Goal: Share content: Share content

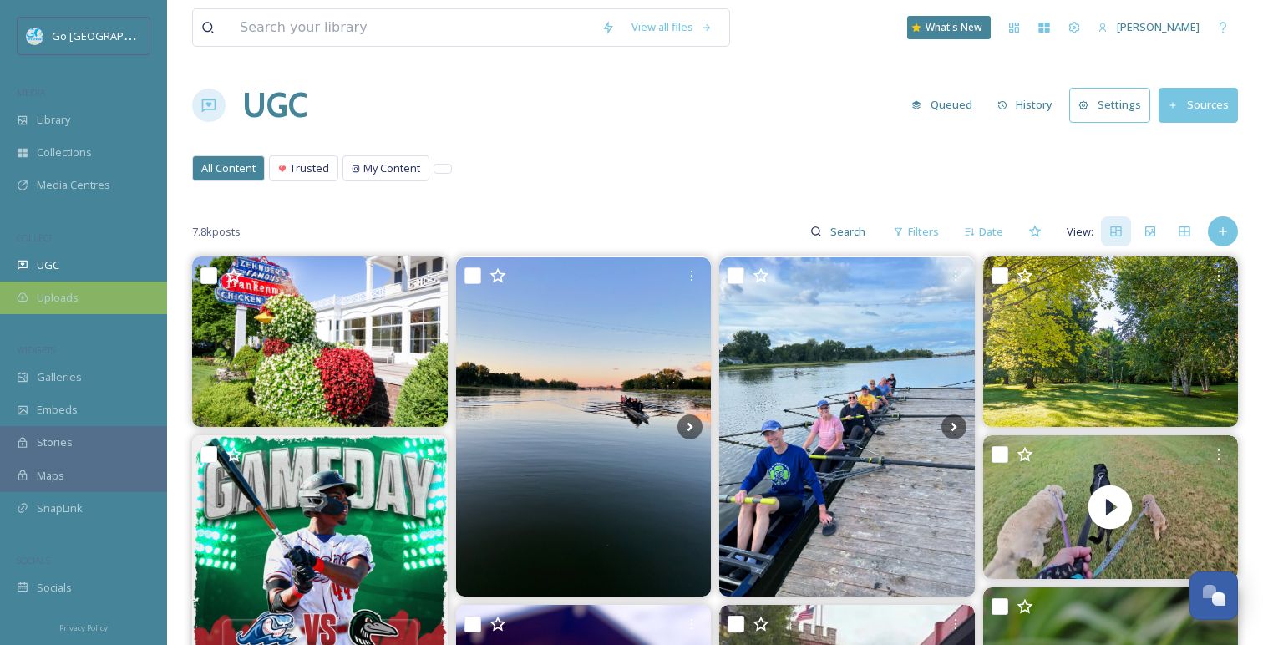
click at [77, 307] on div "Uploads" at bounding box center [83, 298] width 167 height 33
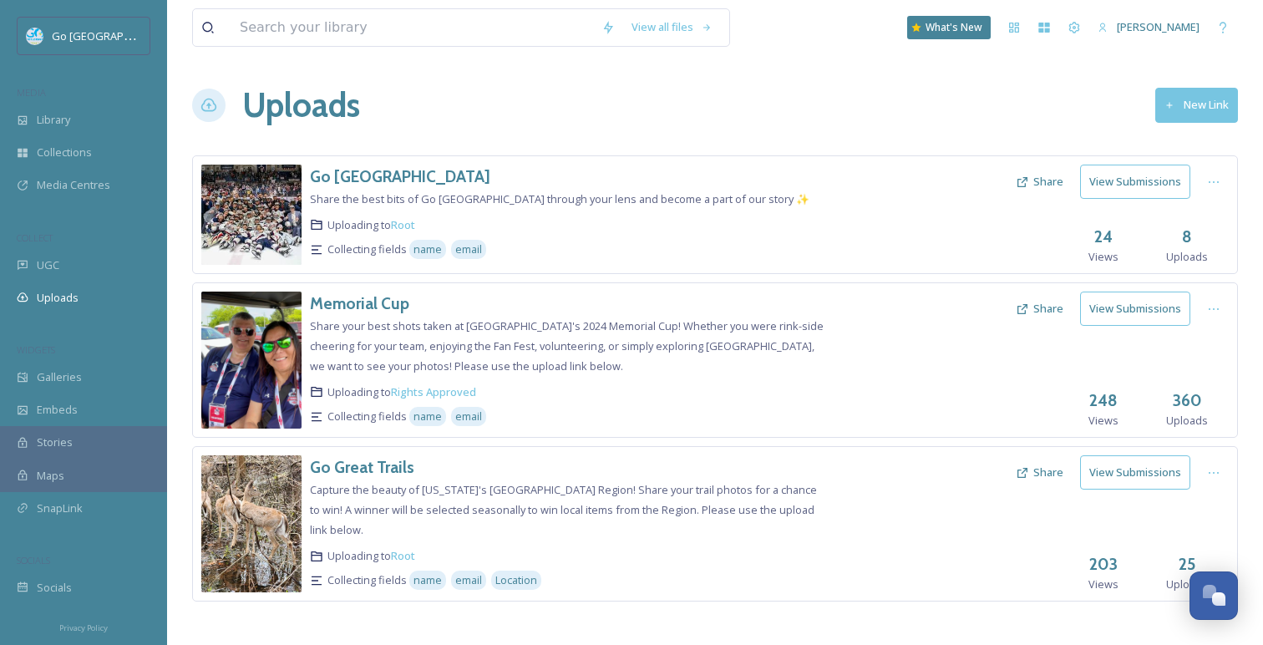
click at [1046, 476] on button "Share" at bounding box center [1040, 472] width 64 height 33
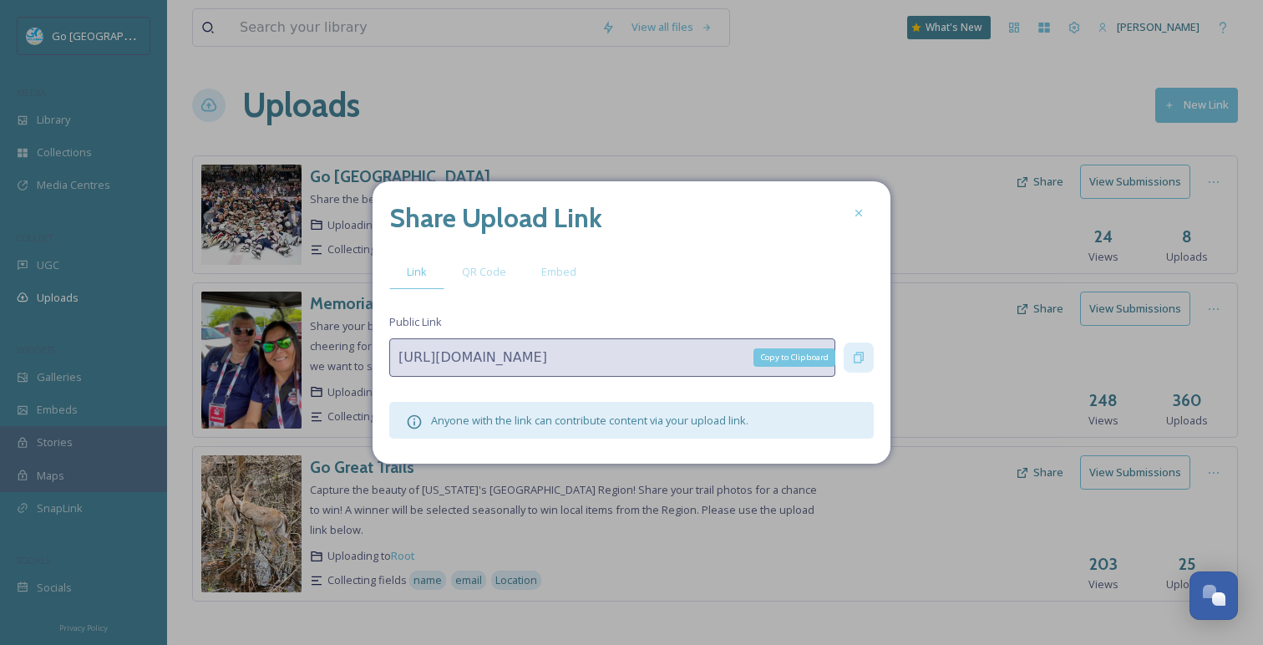
click at [860, 353] on icon at bounding box center [859, 358] width 10 height 11
click at [862, 206] on icon at bounding box center [858, 212] width 13 height 13
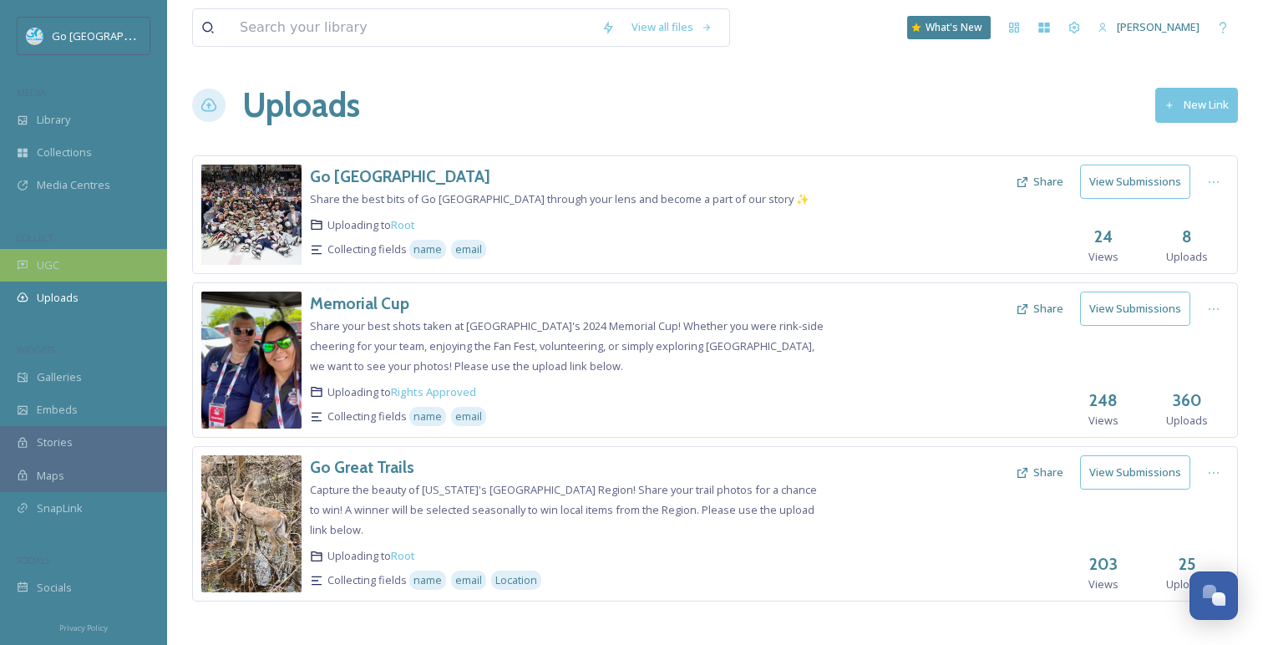
click at [44, 278] on div "UGC" at bounding box center [83, 265] width 167 height 33
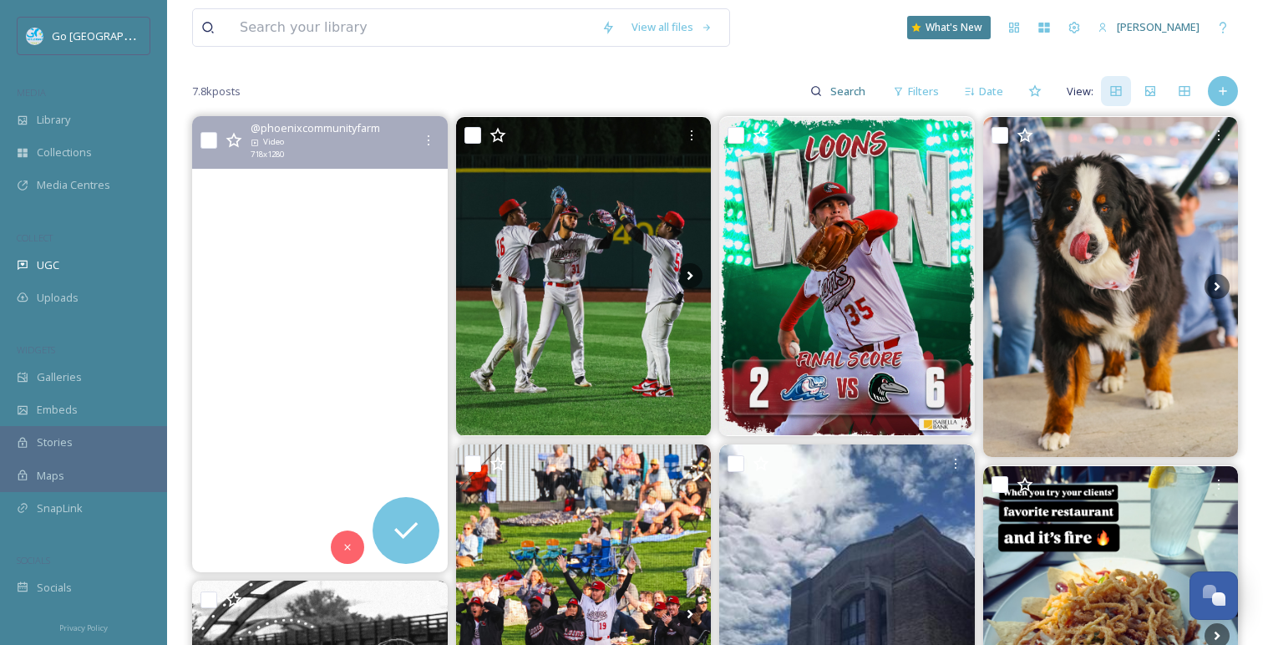
scroll to position [143, 0]
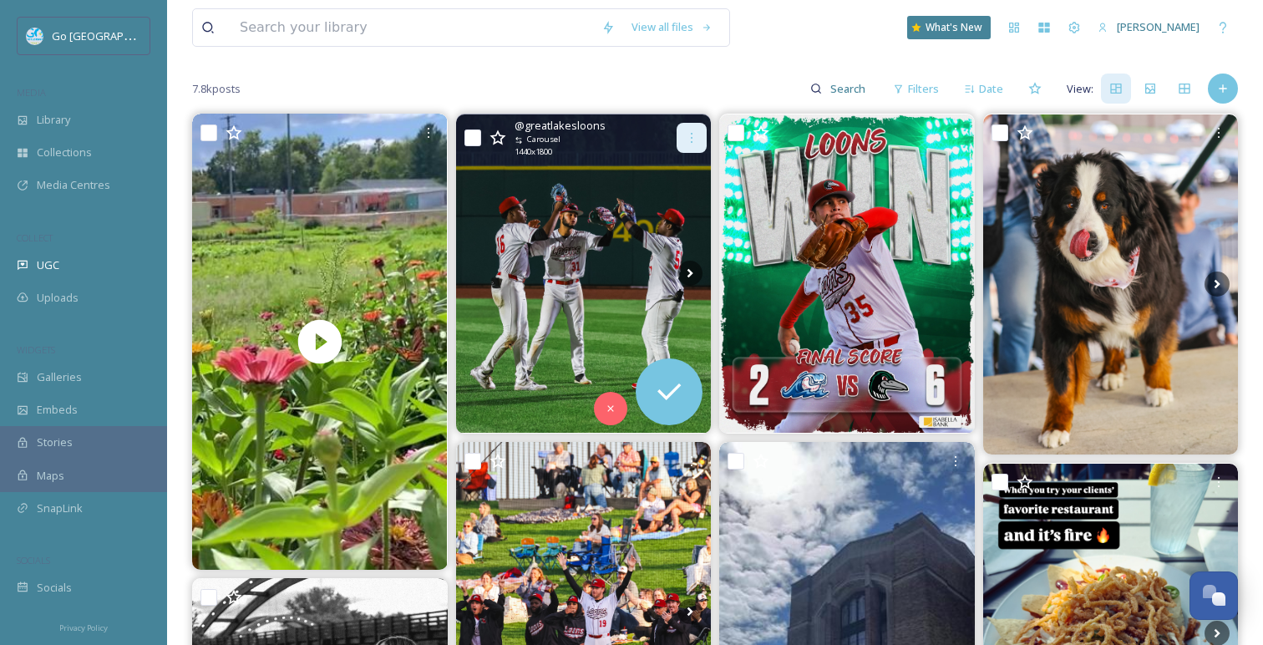
click at [685, 140] on icon at bounding box center [691, 137] width 13 height 13
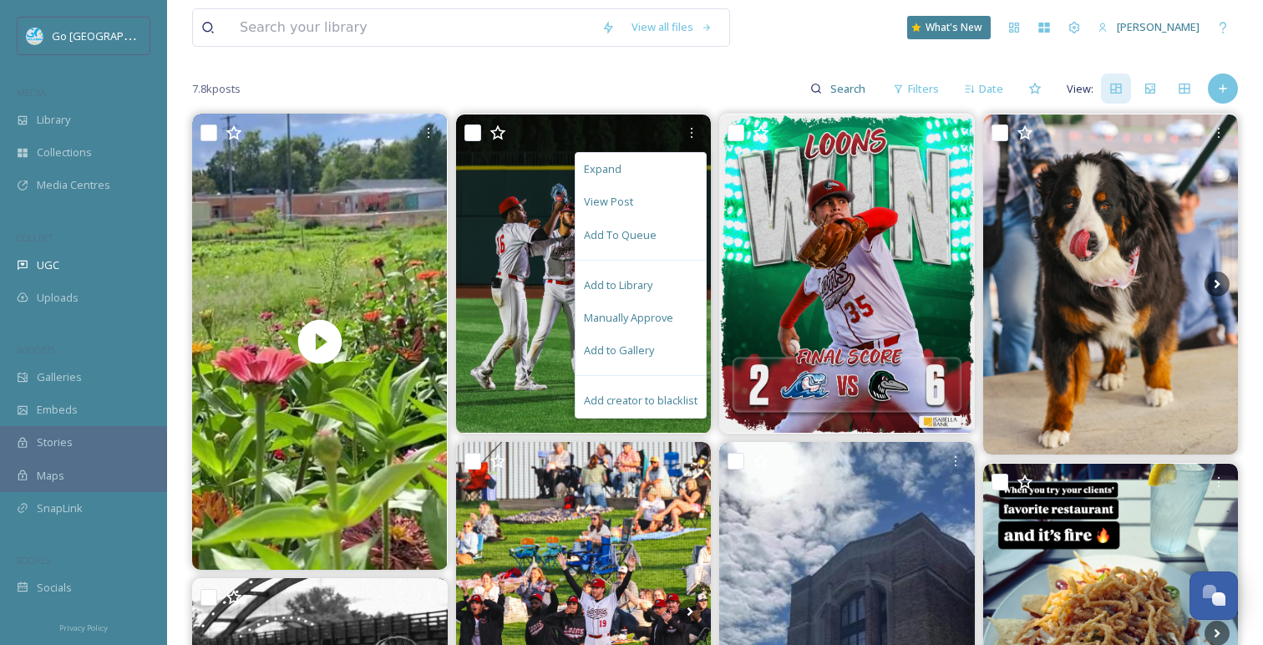
click at [781, 48] on div "View all files What's New [PERSON_NAME]" at bounding box center [715, 27] width 1046 height 55
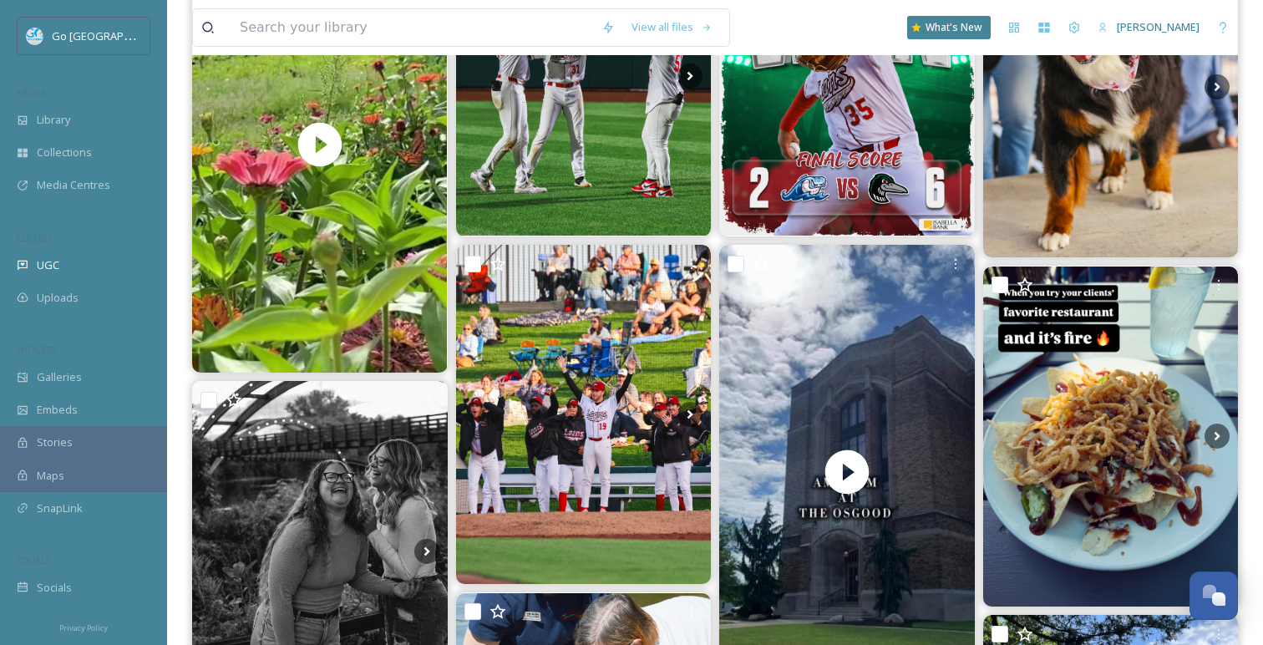
scroll to position [344, 0]
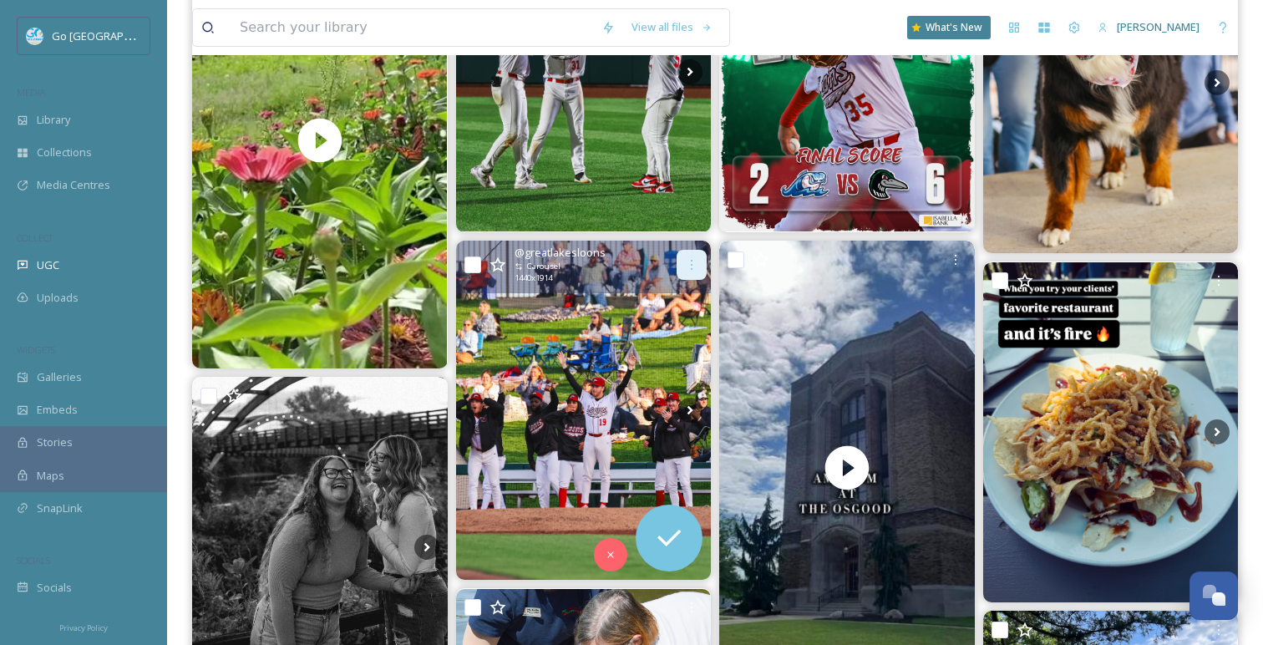
click at [692, 250] on div at bounding box center [692, 265] width 30 height 30
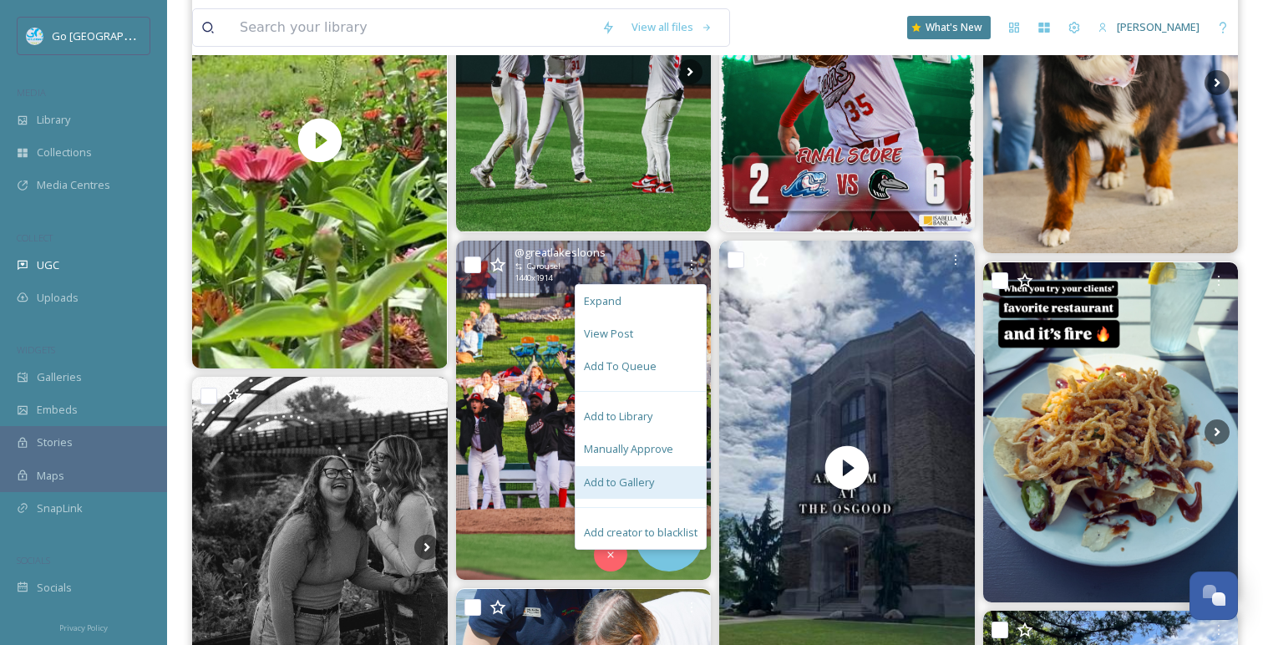
click at [628, 479] on span "Add to Gallery" at bounding box center [619, 483] width 70 height 16
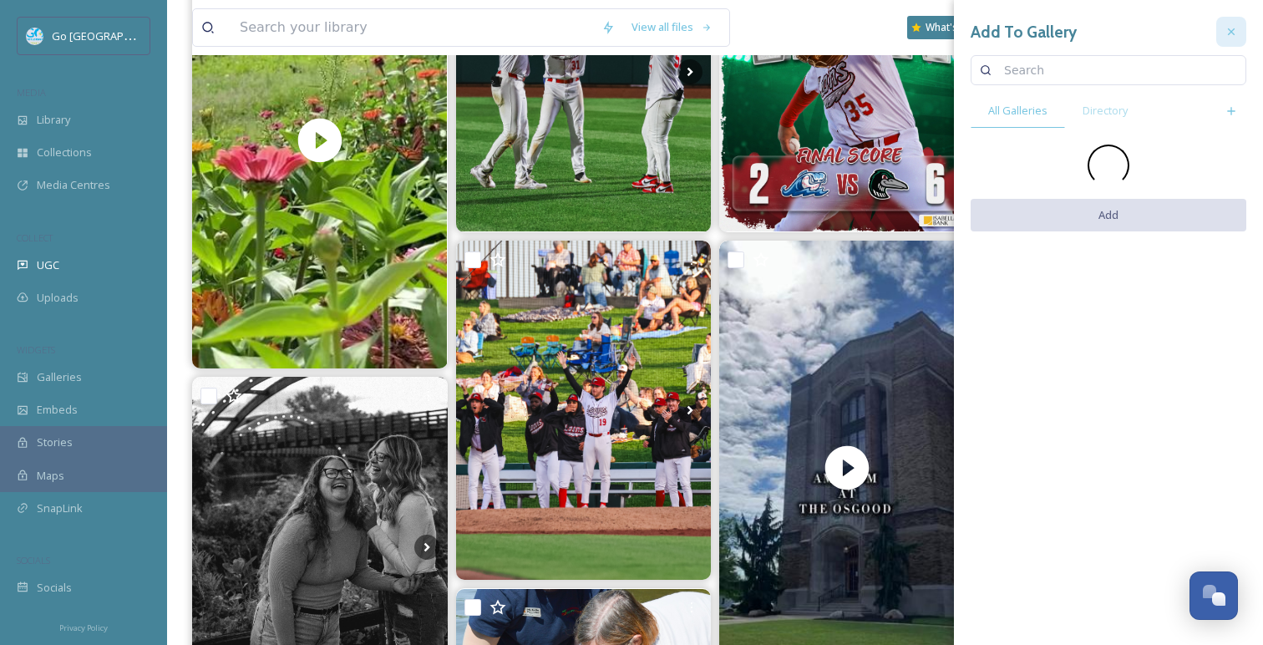
click at [1223, 39] on div at bounding box center [1231, 32] width 30 height 30
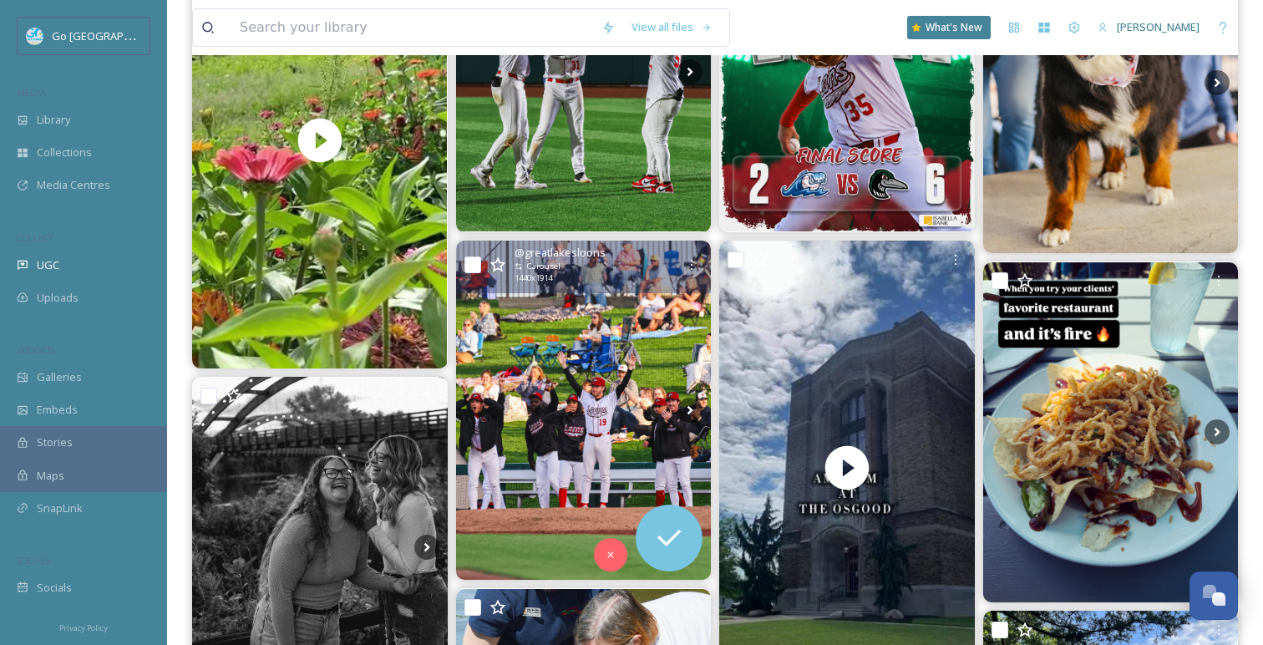
click at [601, 338] on img at bounding box center [584, 410] width 256 height 339
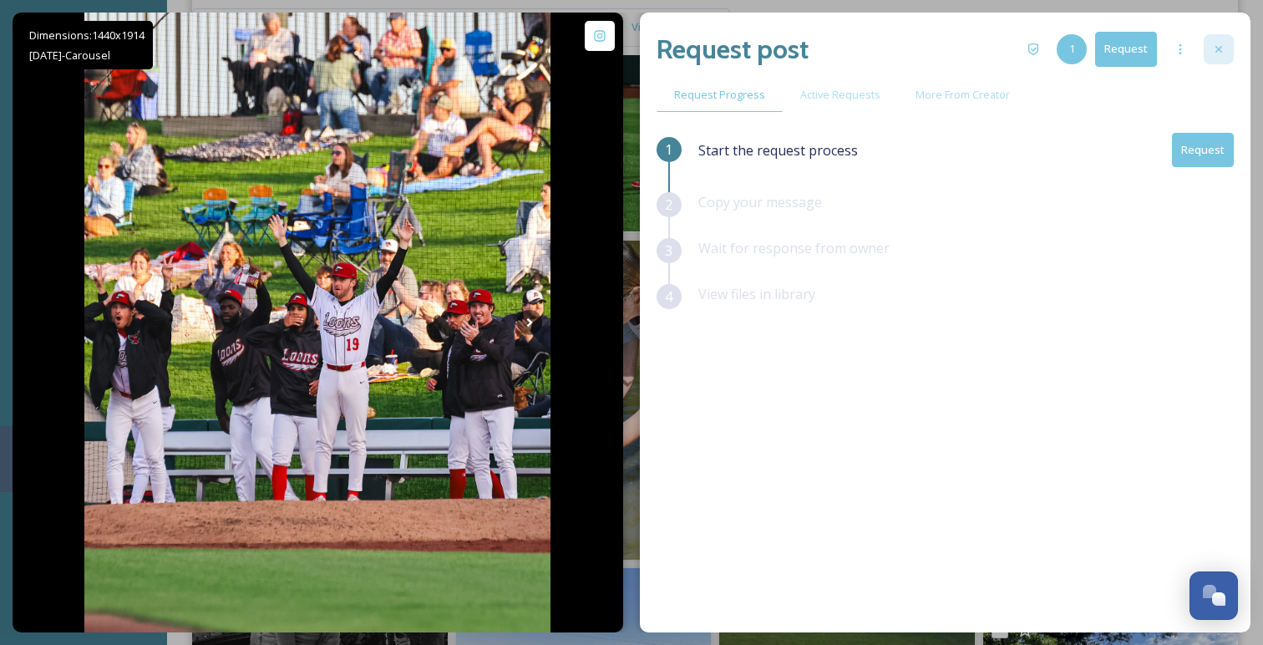
click at [1212, 46] on icon at bounding box center [1218, 49] width 13 height 13
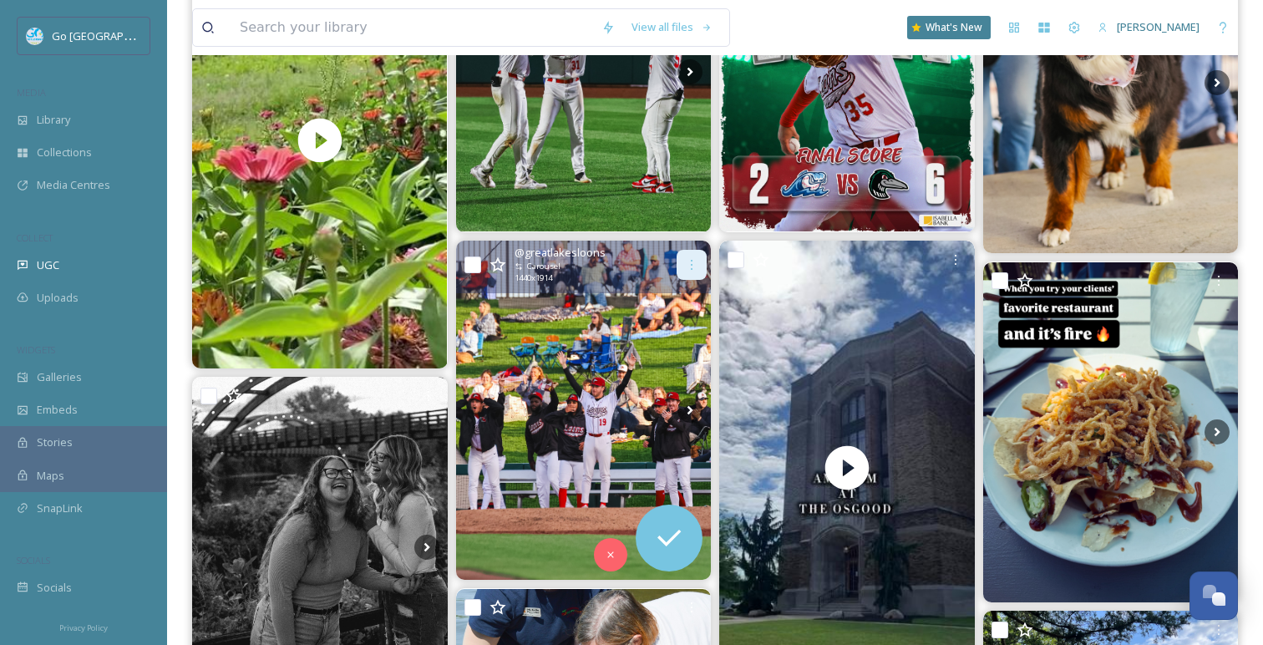
click at [689, 261] on icon at bounding box center [691, 264] width 13 height 13
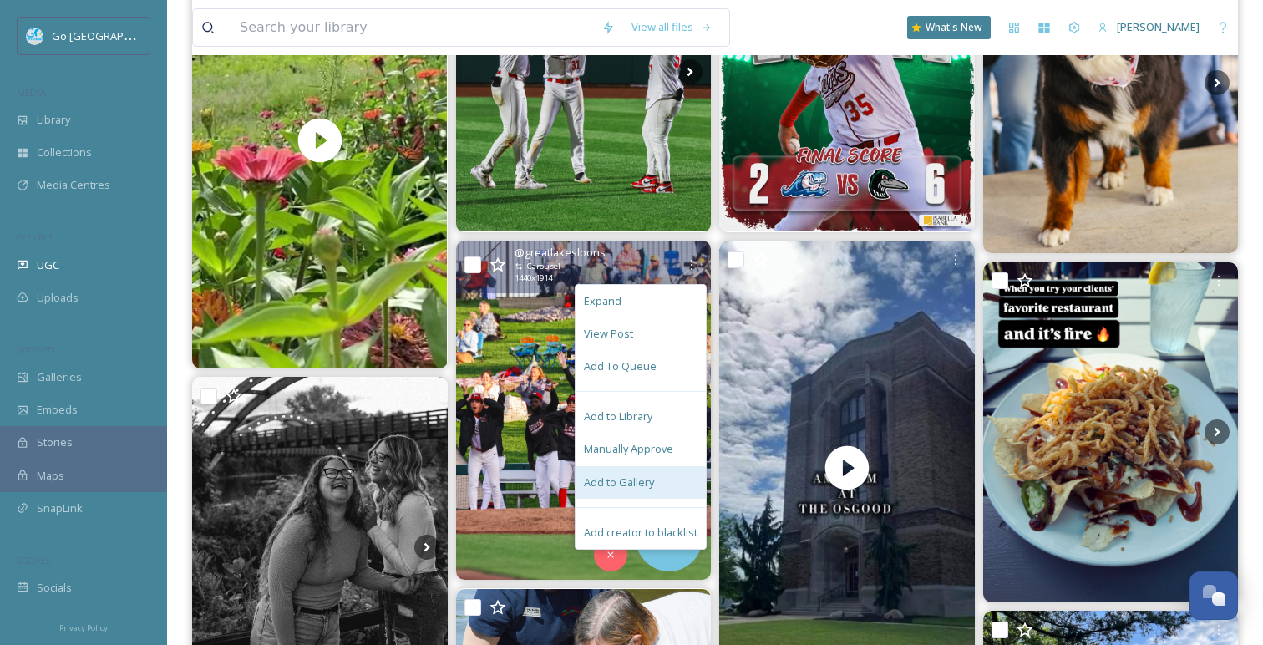
click at [647, 476] on span "Add to Gallery" at bounding box center [619, 483] width 70 height 16
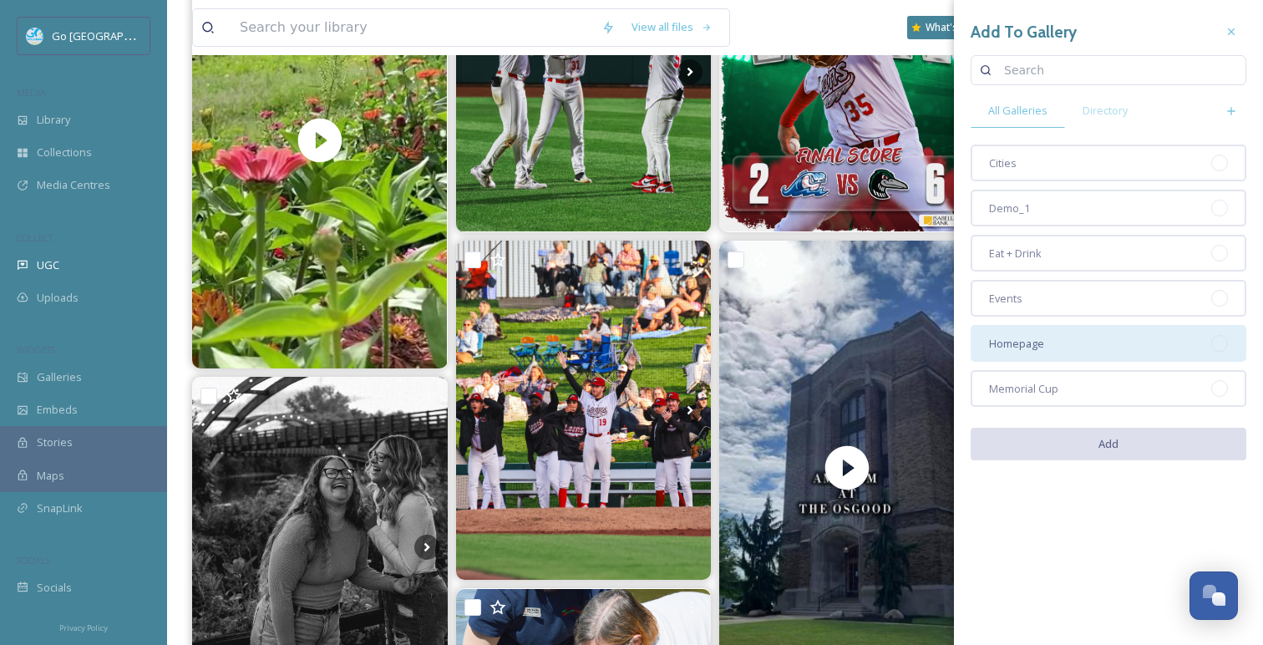
click at [1091, 349] on div "Homepage" at bounding box center [1109, 343] width 276 height 37
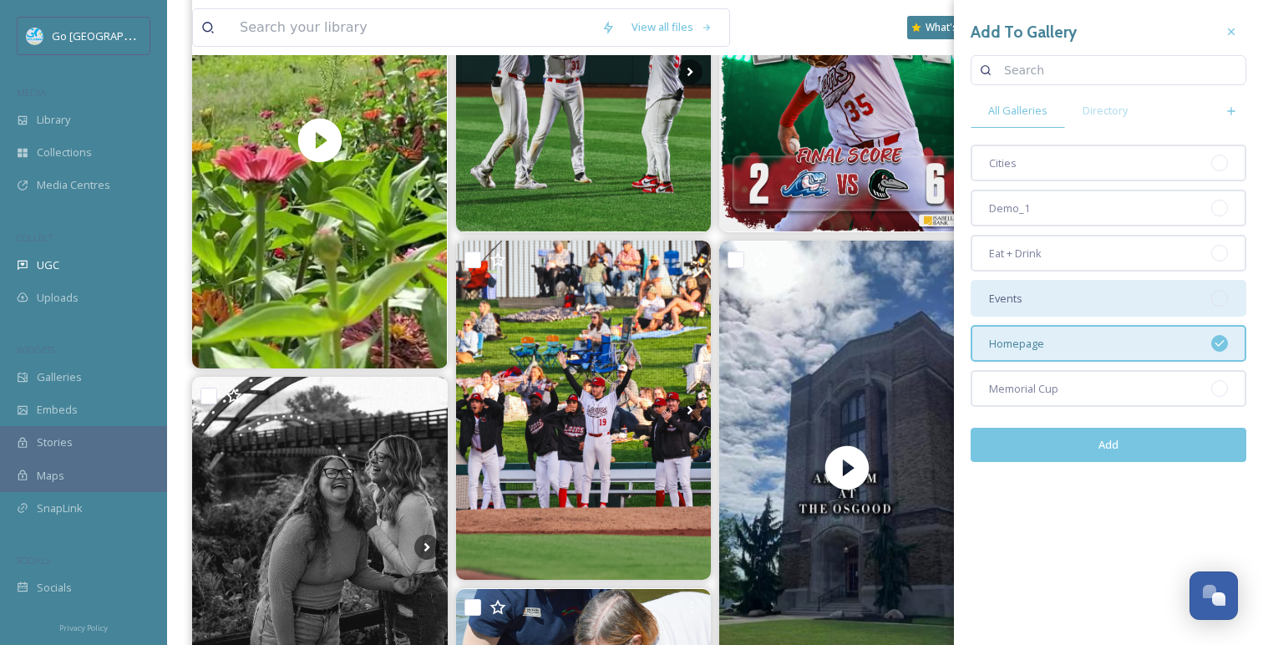
click at [1074, 304] on div "Events" at bounding box center [1109, 298] width 276 height 37
click at [1132, 447] on button "Add" at bounding box center [1109, 445] width 276 height 34
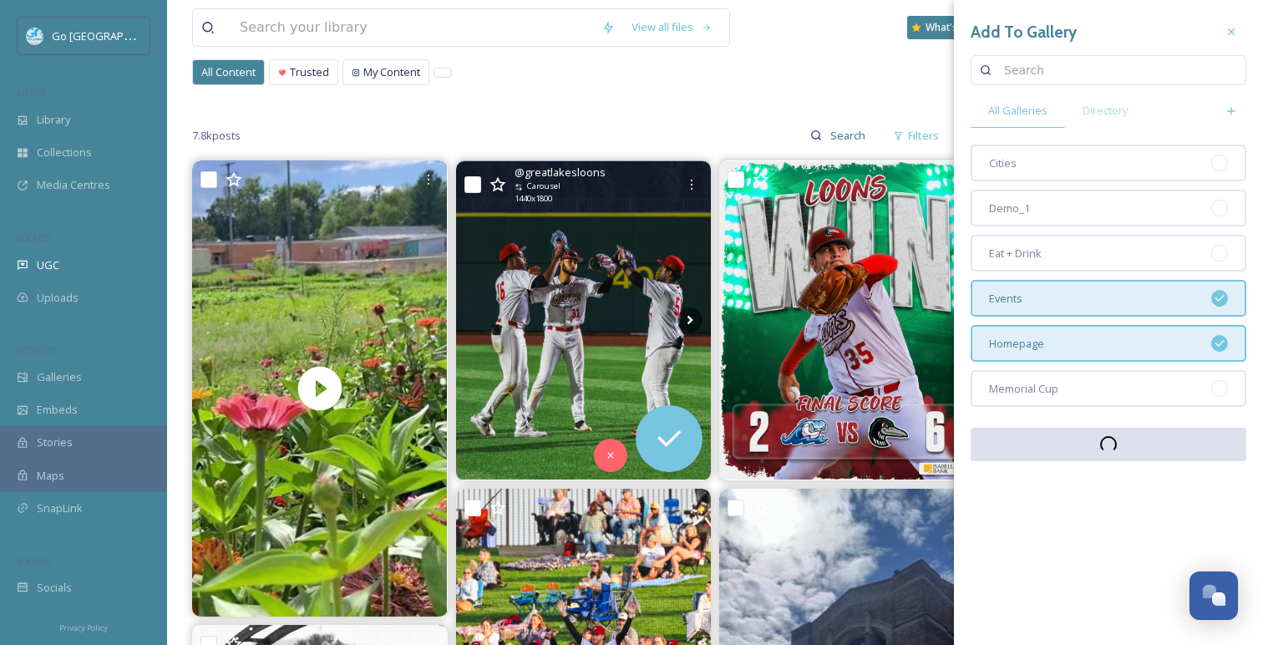
scroll to position [95, 0]
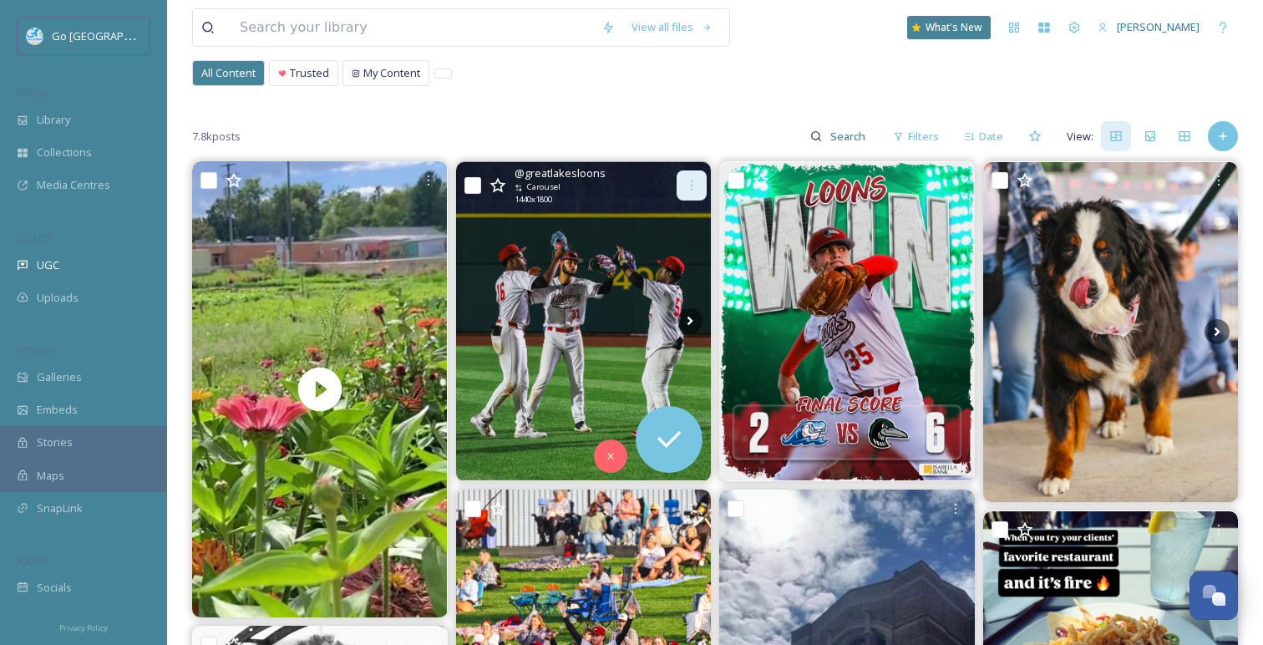
click at [696, 184] on icon at bounding box center [691, 185] width 13 height 13
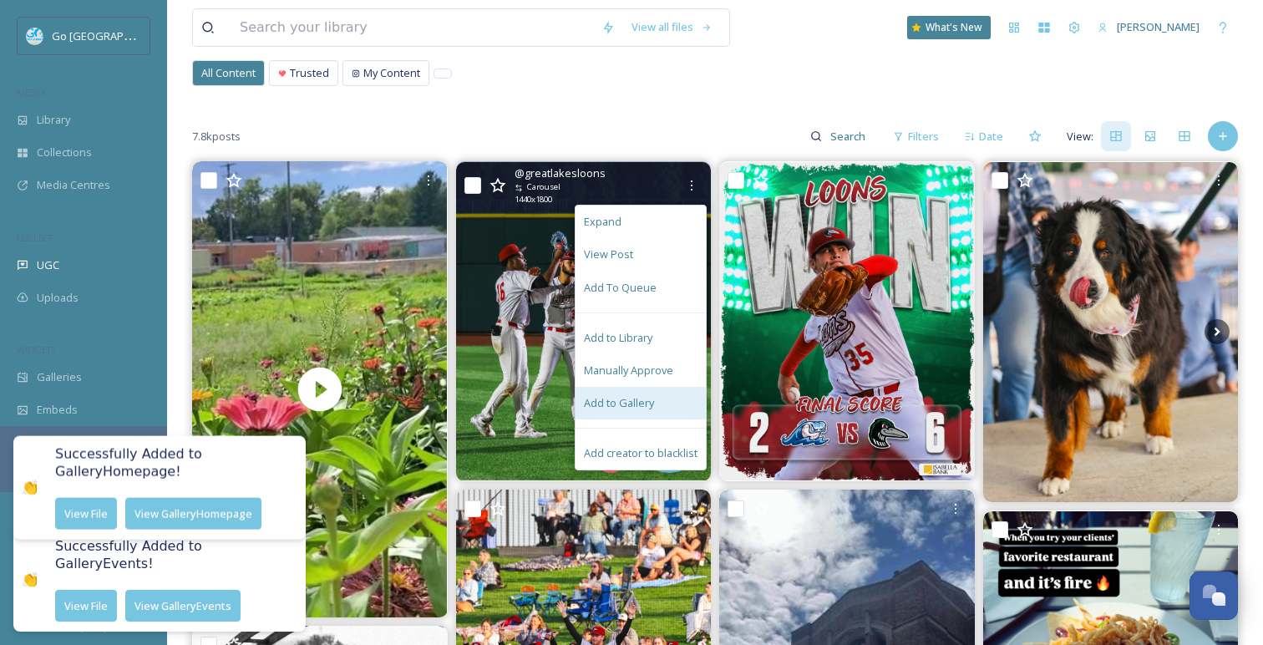
click at [658, 392] on div "Add to Gallery" at bounding box center [641, 403] width 130 height 33
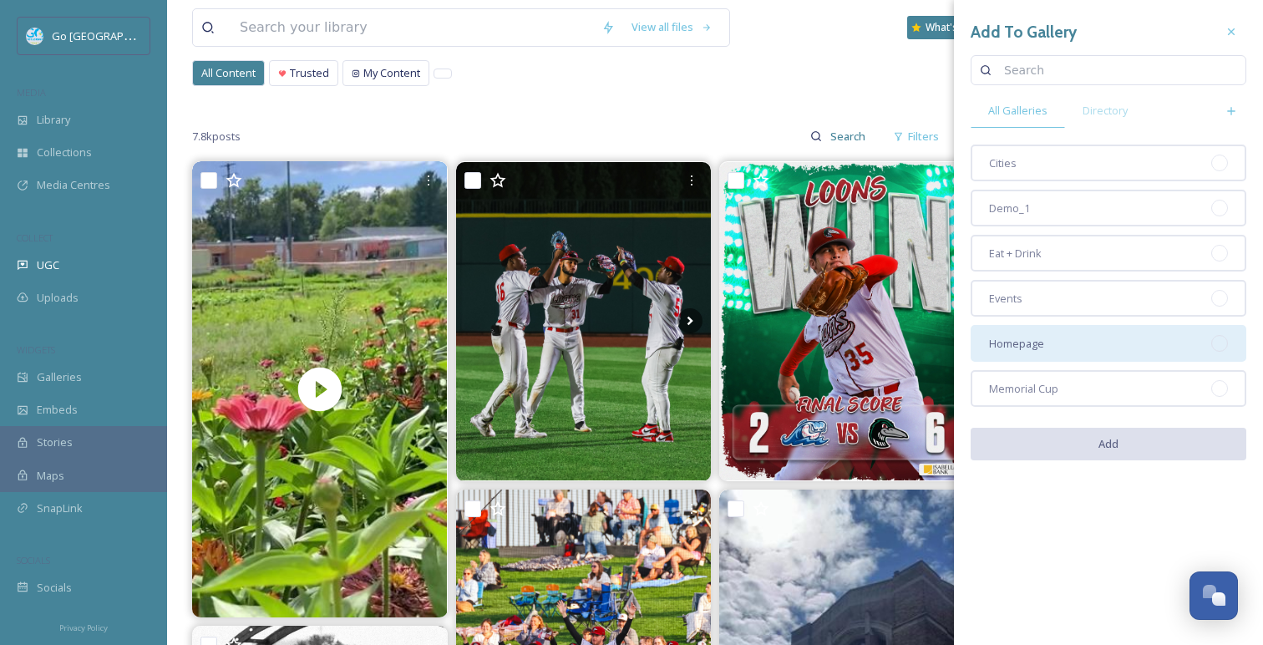
click at [1083, 339] on div "Homepage" at bounding box center [1109, 343] width 276 height 37
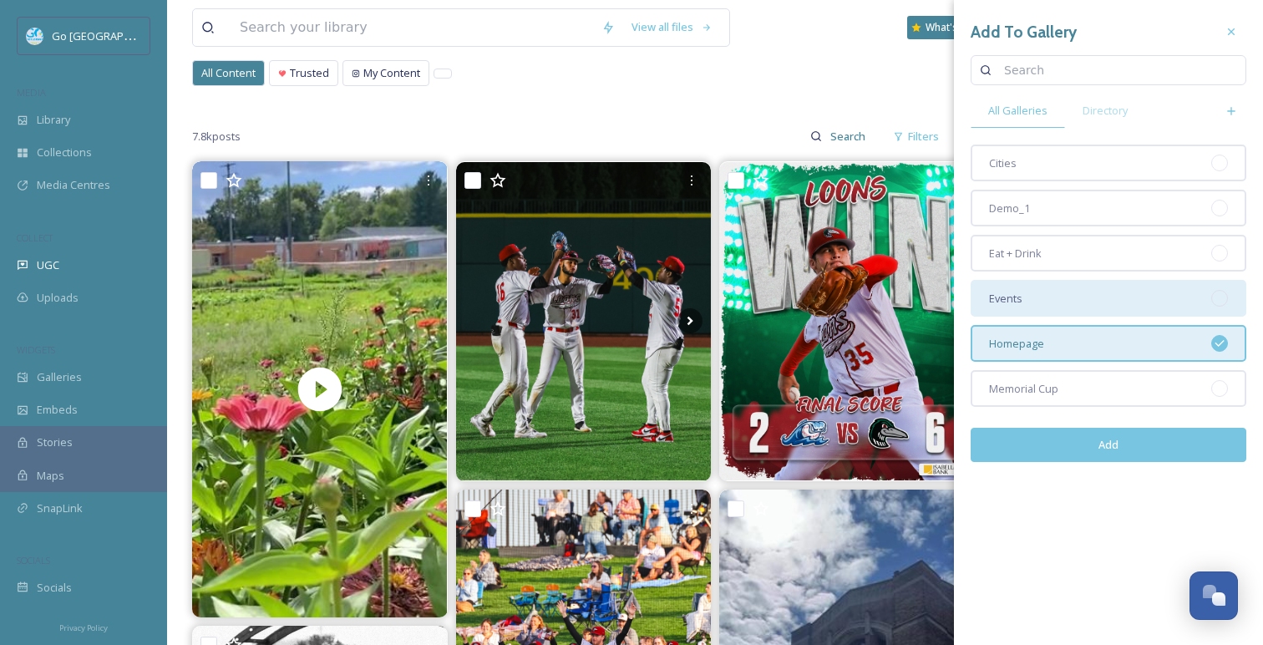
click at [1060, 299] on div "Events" at bounding box center [1109, 298] width 276 height 37
click at [1109, 439] on button "Add" at bounding box center [1109, 445] width 276 height 34
